Goal: Information Seeking & Learning: Learn about a topic

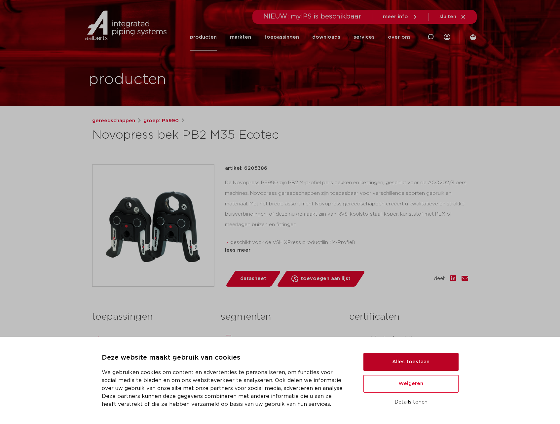
click at [404, 364] on button "Alles toestaan" at bounding box center [410, 362] width 95 height 18
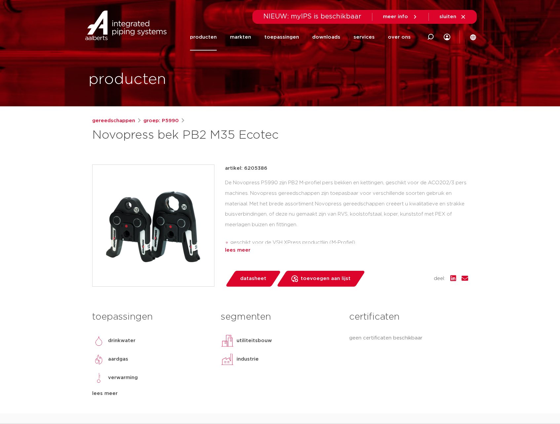
click at [228, 251] on div "lees meer" at bounding box center [346, 251] width 243 height 8
click at [241, 253] on div "lees meer" at bounding box center [346, 251] width 243 height 8
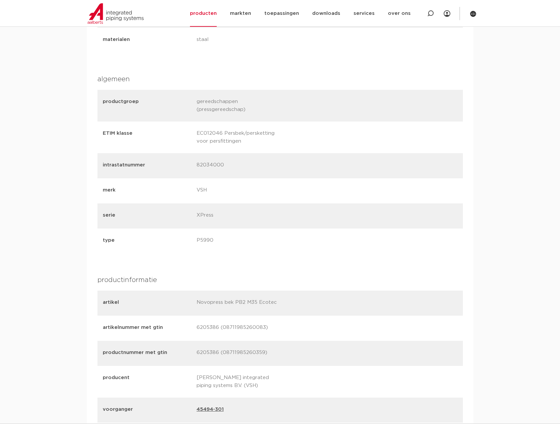
scroll to position [430, 0]
